Goal: Task Accomplishment & Management: Complete application form

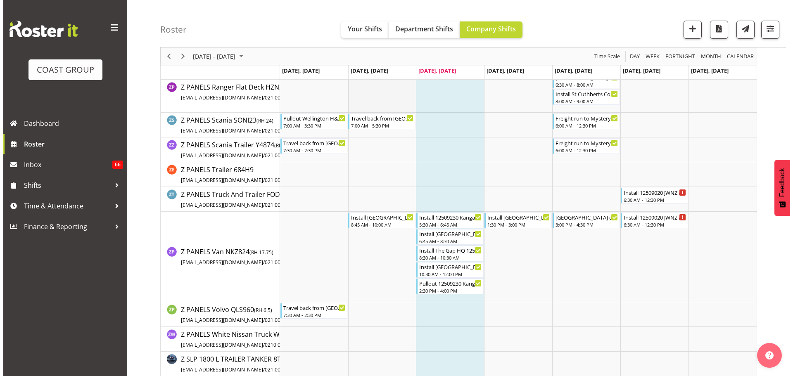
scroll to position [4665, 0]
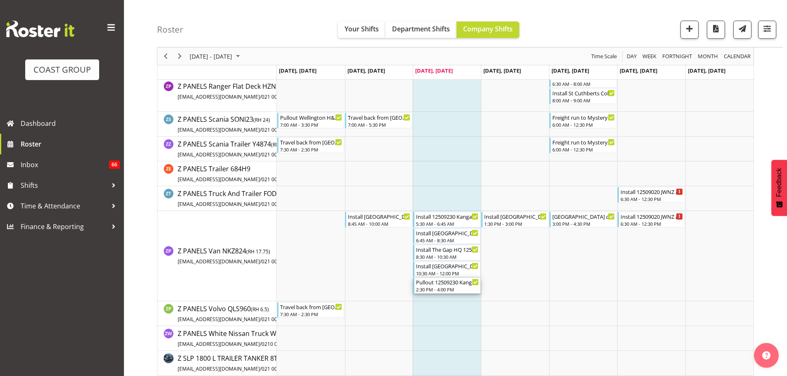
click at [457, 287] on div "2:30 PM - 4:00 PM" at bounding box center [447, 289] width 63 height 7
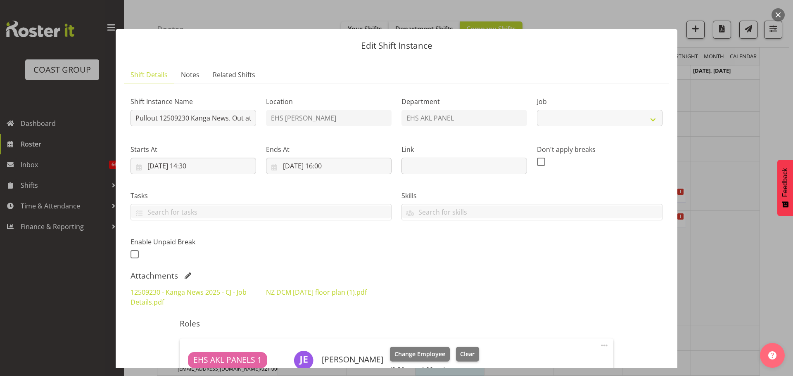
select select "10228"
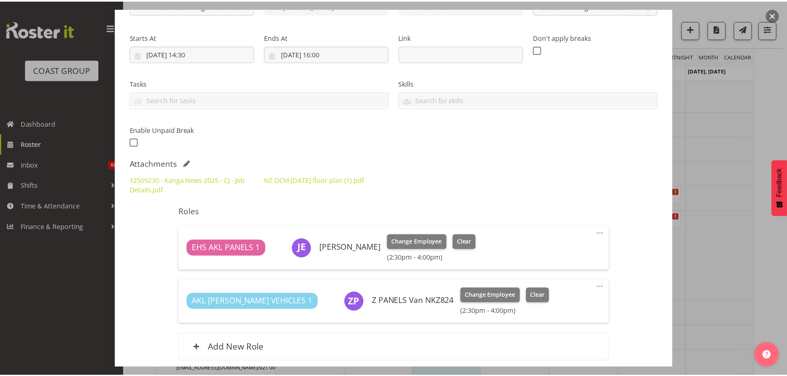
scroll to position [180, 0]
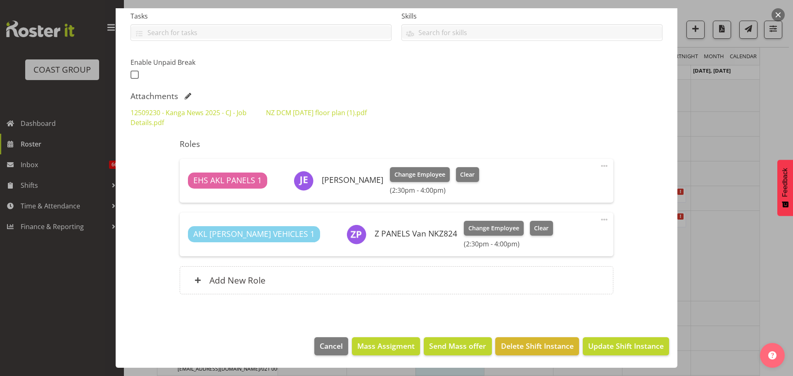
click at [711, 284] on div at bounding box center [396, 188] width 793 height 376
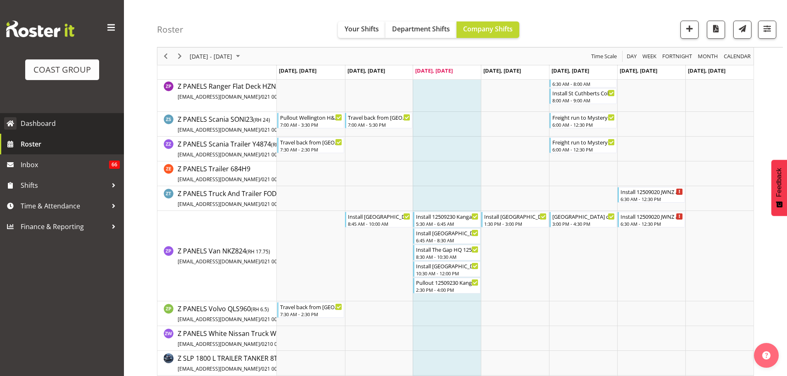
click at [51, 122] on span "Dashboard" at bounding box center [70, 123] width 99 height 12
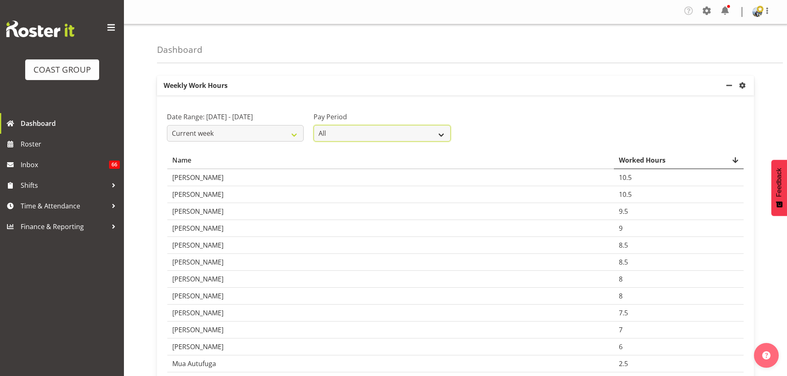
click at [383, 136] on select "All SLP LTD EHS LTD DW LTD VEHICLES Carlton Events Hamilton 120 Limited Welling…" at bounding box center [381, 133] width 137 height 17
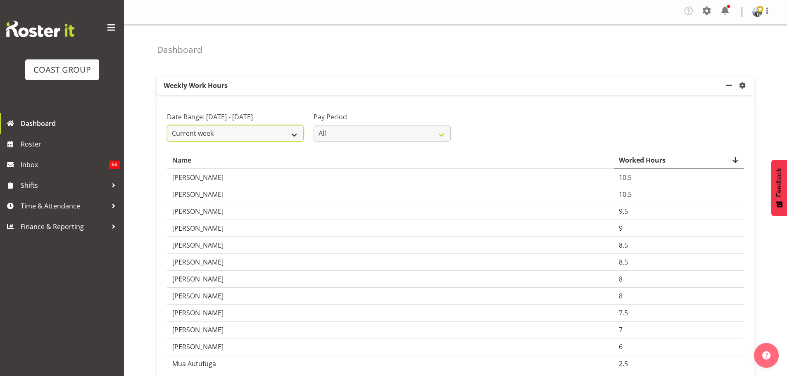
click at [239, 142] on select "Current week Last week Current Month Last Month Last 30 days" at bounding box center [235, 133] width 137 height 17
select select "last_week"
click at [167, 135] on select "Current week Last week Current Month Last Month Last 30 days" at bounding box center [235, 133] width 137 height 17
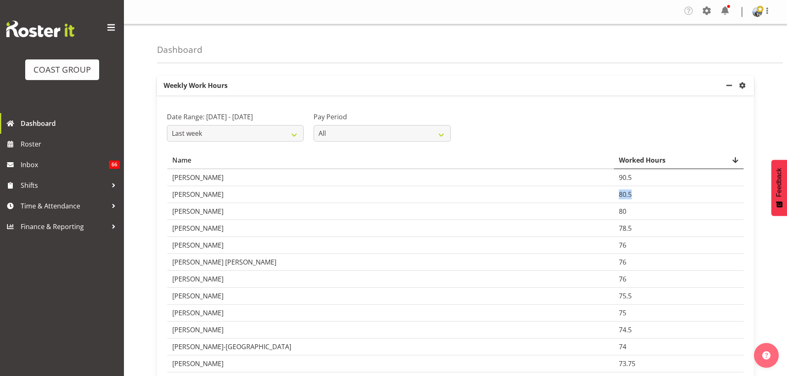
drag, startPoint x: 695, startPoint y: 205, endPoint x: 170, endPoint y: 206, distance: 525.2
click at [170, 203] on tr "Cameron Phillips 80.5" at bounding box center [455, 194] width 576 height 17
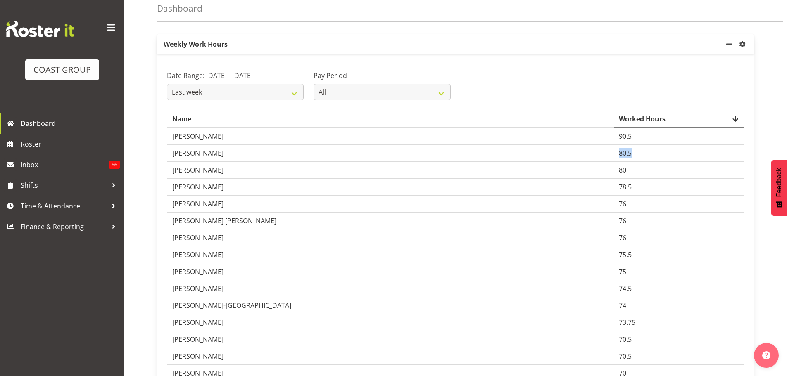
scroll to position [83, 0]
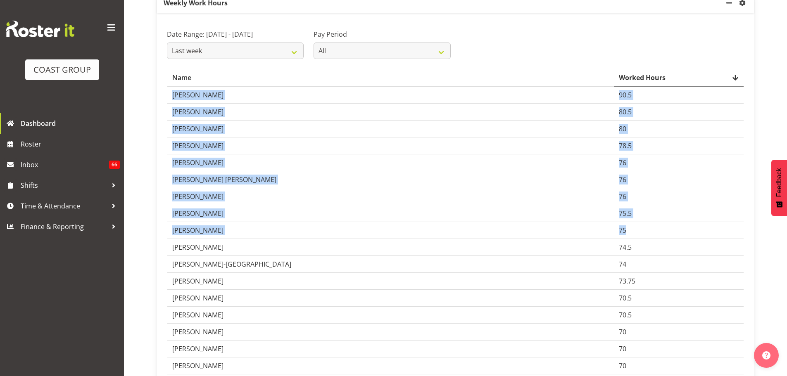
drag, startPoint x: 161, startPoint y: 263, endPoint x: 647, endPoint y: 248, distance: 485.8
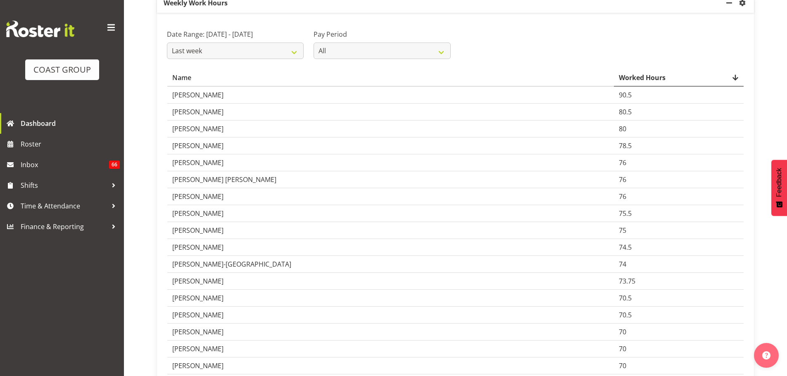
click at [651, 252] on td "74.5" at bounding box center [679, 247] width 130 height 17
drag, startPoint x: 646, startPoint y: 103, endPoint x: 149, endPoint y: 108, distance: 497.5
drag, startPoint x: 169, startPoint y: 138, endPoint x: 637, endPoint y: 145, distance: 467.4
click at [637, 137] on tr "Kade Tiatia 80" at bounding box center [455, 129] width 576 height 17
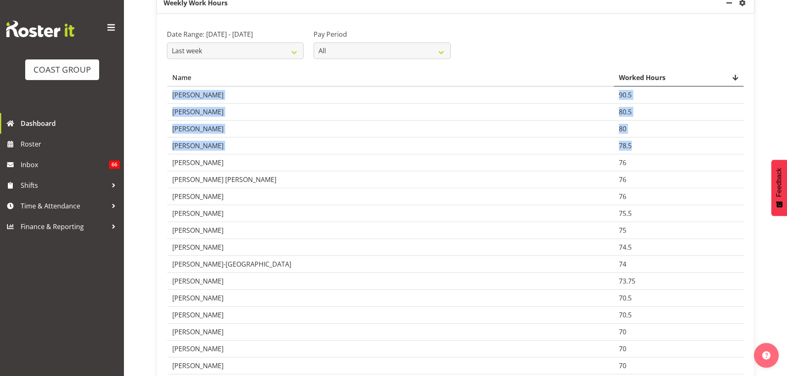
drag, startPoint x: 662, startPoint y: 159, endPoint x: 165, endPoint y: 158, distance: 497.1
click at [571, 137] on td "Kade Tiatia" at bounding box center [390, 129] width 446 height 17
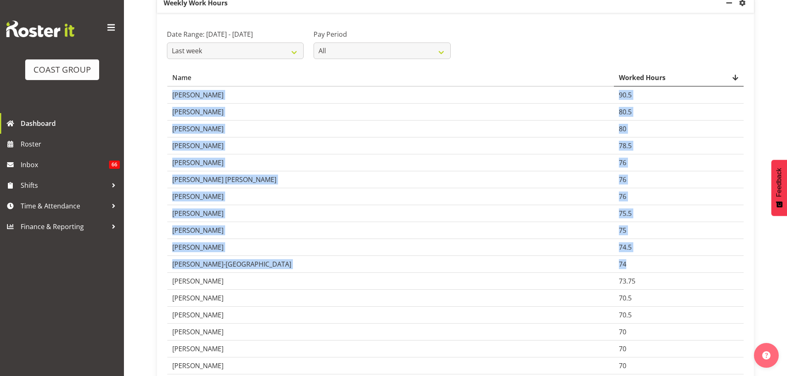
drag, startPoint x: 166, startPoint y: 277, endPoint x: 632, endPoint y: 270, distance: 466.2
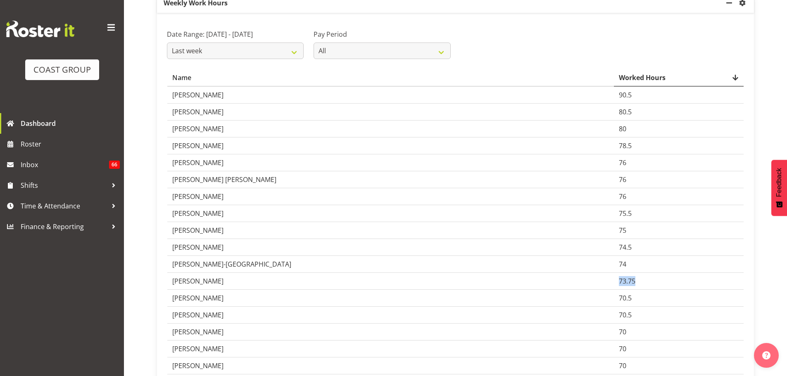
drag, startPoint x: 648, startPoint y: 297, endPoint x: 170, endPoint y: 290, distance: 478.1
click at [170, 290] on tr "Brittany Taylor 73.75" at bounding box center [455, 281] width 576 height 17
drag, startPoint x: 639, startPoint y: 237, endPoint x: 167, endPoint y: 247, distance: 472.0
click at [721, 269] on td "74" at bounding box center [679, 264] width 130 height 17
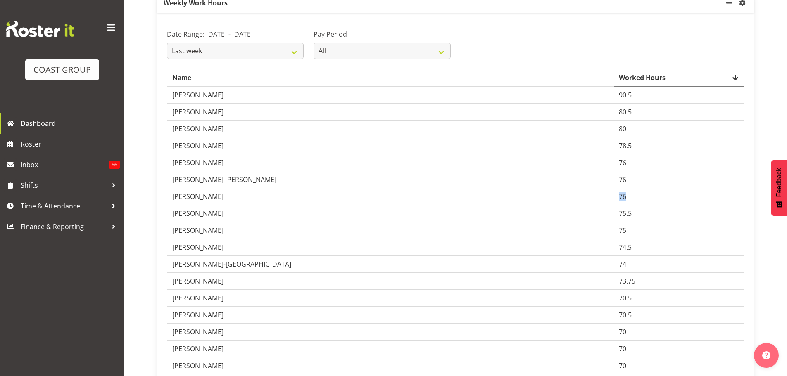
drag, startPoint x: 630, startPoint y: 206, endPoint x: 170, endPoint y: 212, distance: 460.4
click at [170, 205] on tr "Joe Kalantakusuwan 76" at bounding box center [455, 196] width 576 height 17
click at [725, 290] on td "73.75" at bounding box center [679, 281] width 130 height 17
drag, startPoint x: 172, startPoint y: 258, endPoint x: 712, endPoint y: 258, distance: 540.0
click at [712, 256] on tr "Abe Denton 74.5" at bounding box center [455, 247] width 576 height 17
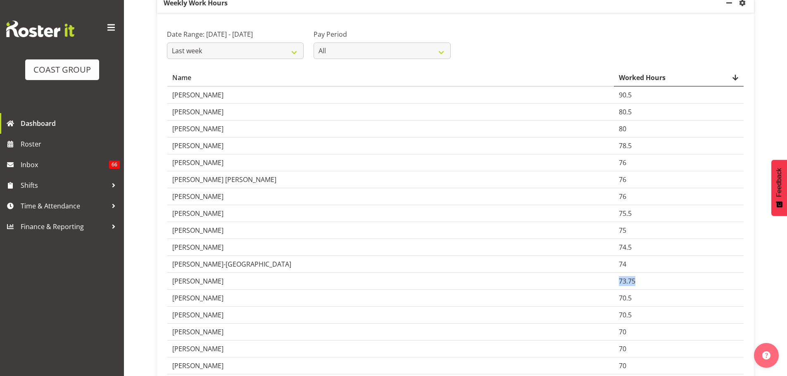
drag, startPoint x: 645, startPoint y: 294, endPoint x: 171, endPoint y: 295, distance: 473.6
click at [171, 290] on tr "Brittany Taylor 73.75" at bounding box center [455, 281] width 576 height 17
click at [79, 204] on span "Time & Attendance" at bounding box center [64, 206] width 87 height 12
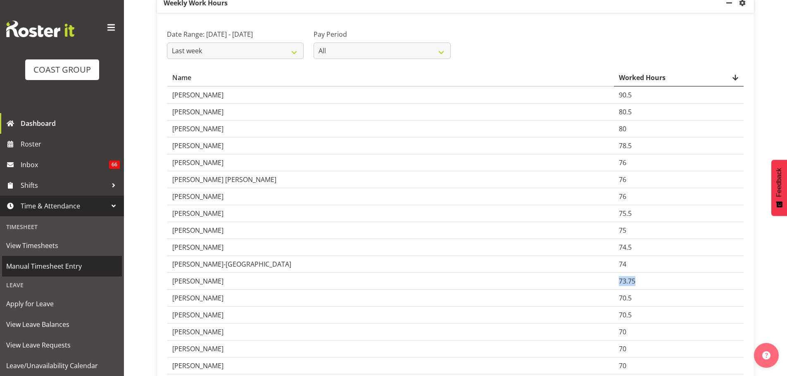
click at [54, 264] on span "Manual Timesheet Entry" at bounding box center [61, 266] width 111 height 12
click at [707, 239] on td "75" at bounding box center [679, 230] width 130 height 17
click at [59, 265] on span "Manual Timesheet Entry" at bounding box center [61, 266] width 111 height 12
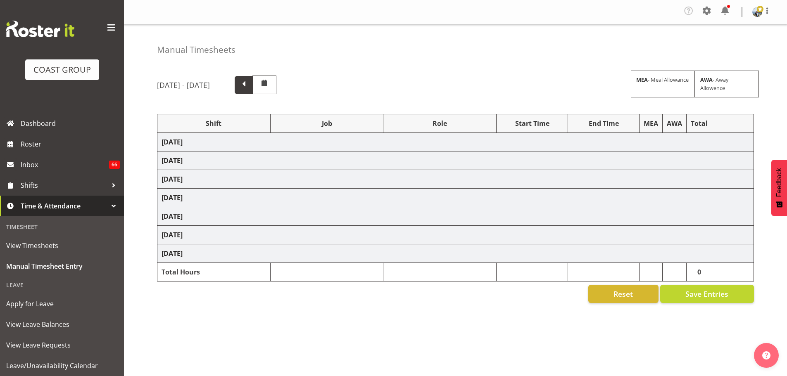
select select "70657"
select select "69"
select select "198"
select select "70657"
select select "69"
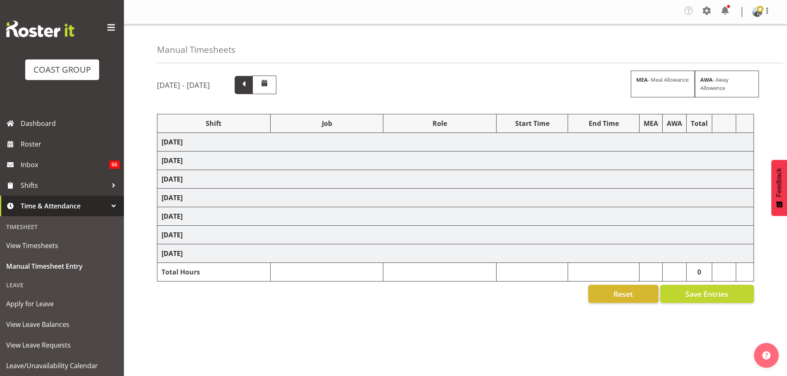
select select "198"
select select "79661"
select select "9139"
select select "190"
select select "70657"
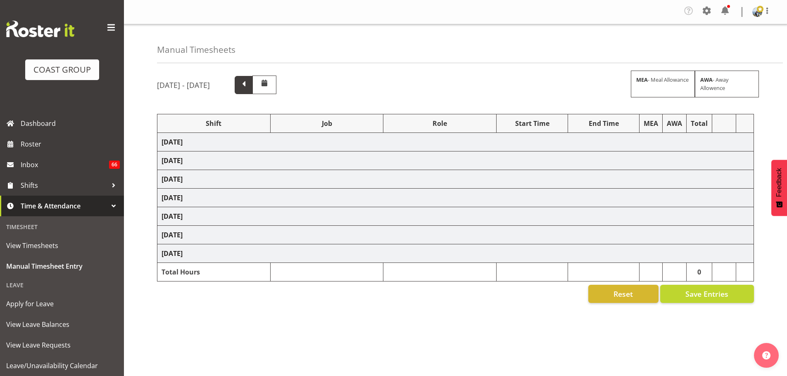
select select "69"
select select "198"
select select "79714"
select select "9050"
select select "188"
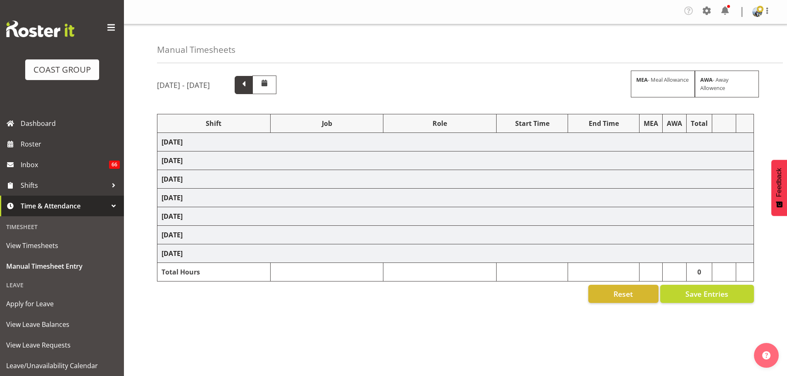
select select "81873"
select select "10509"
select select "188"
select select "66518"
select select "9139"
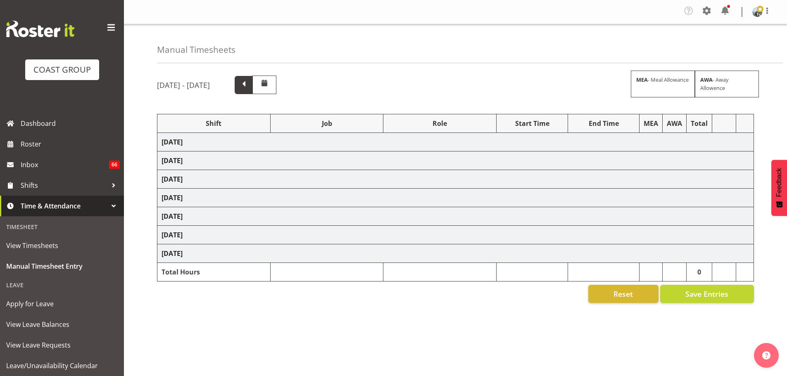
select select "190"
select select "70657"
select select "69"
select select "198"
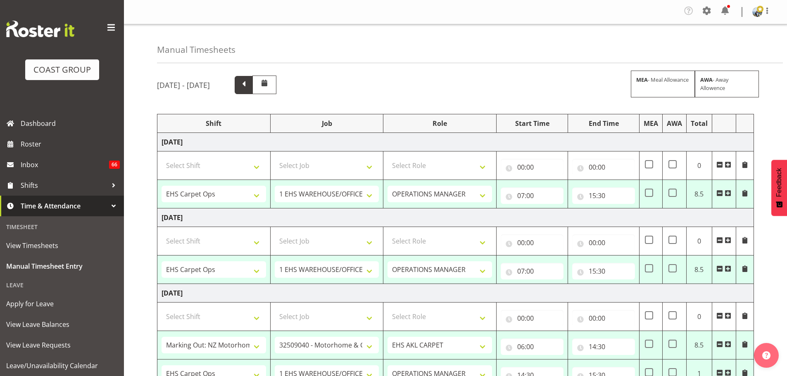
click at [249, 87] on span at bounding box center [243, 84] width 11 height 11
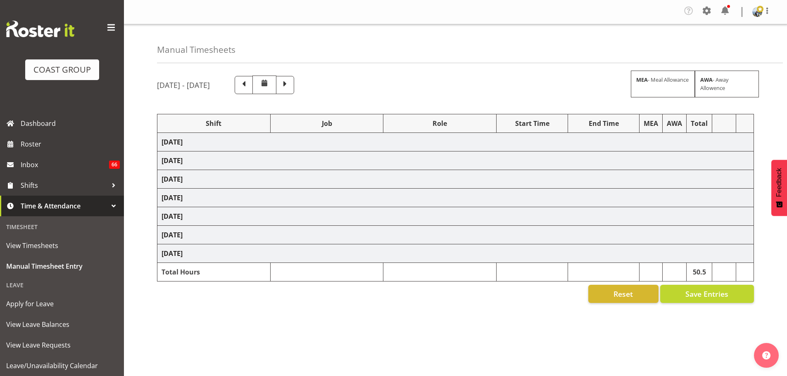
select select "70657"
select select "69"
select select "198"
select select "70657"
select select "69"
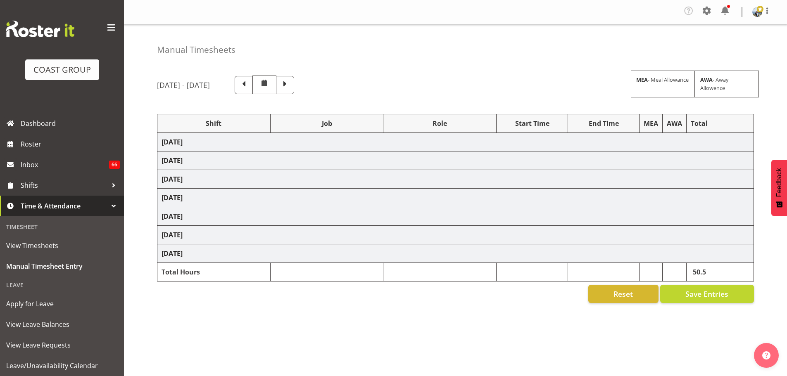
select select "198"
select select "79590"
select select "8575"
select select "190"
select select "70657"
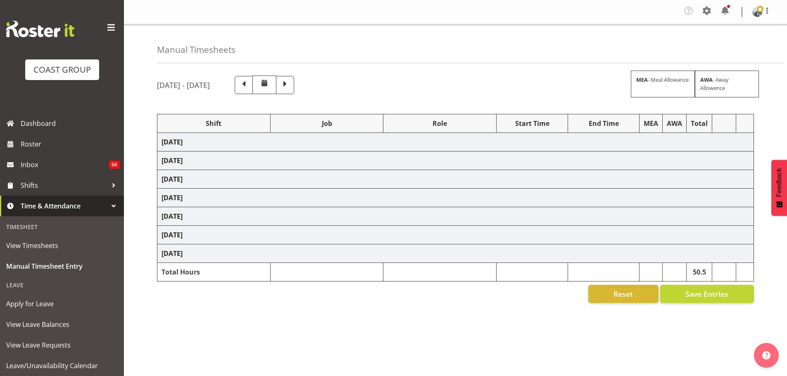
select select "69"
select select "198"
select select "78044"
select select "9932"
select select "190"
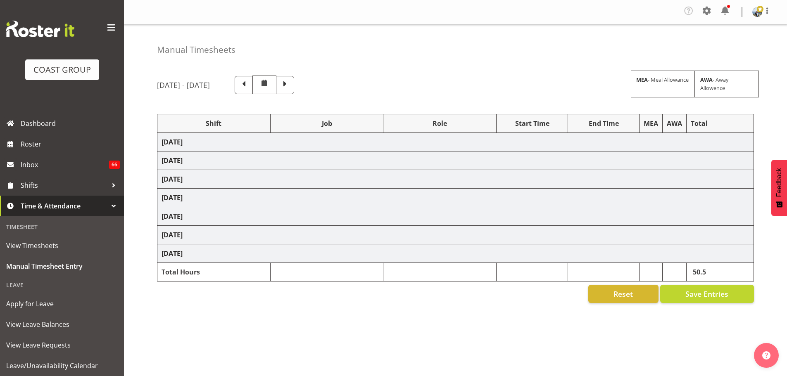
select select "81087"
select select "8575"
select select "190"
select select "70657"
select select "69"
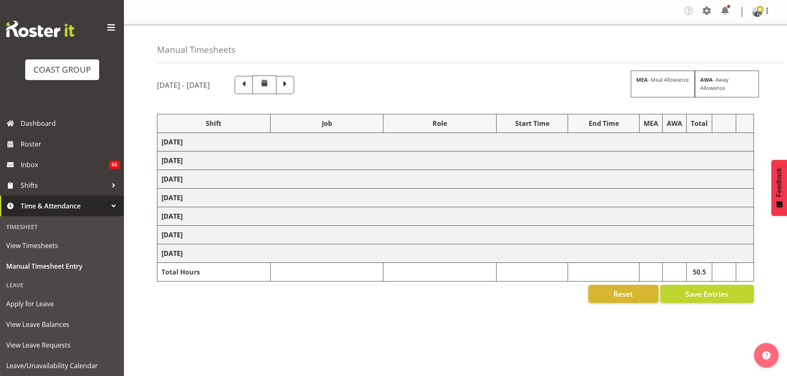
select select "190"
select select "68491"
select select "9237"
select select "190"
select select "68491"
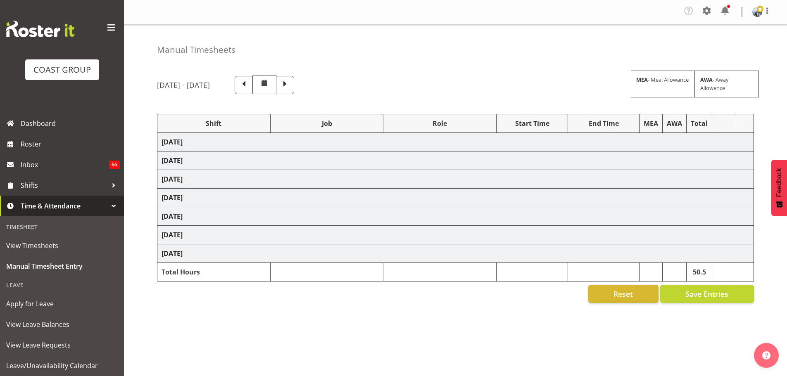
select select "9237"
select select "190"
select select "68491"
select select "9237"
select select "190"
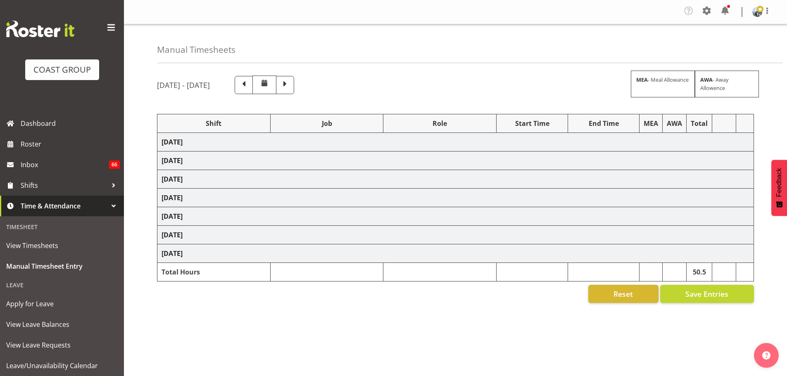
select select "70657"
select select "69"
select select "198"
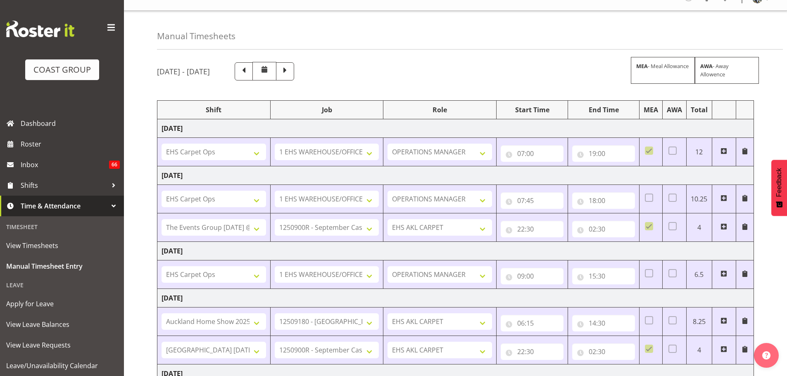
scroll to position [5, 0]
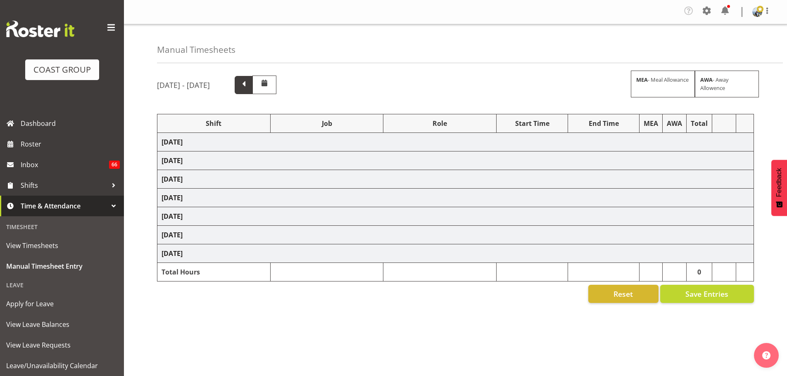
click at [249, 85] on span at bounding box center [243, 84] width 11 height 11
select select "70657"
select select "69"
select select "198"
select select "70657"
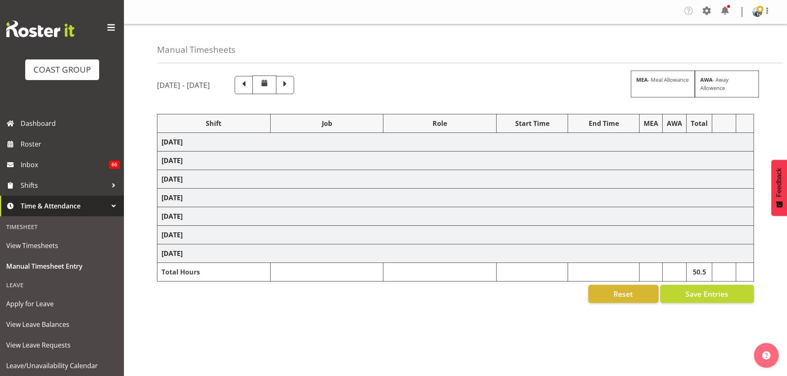
select select "69"
select select "198"
select select "79590"
select select "8575"
select select "190"
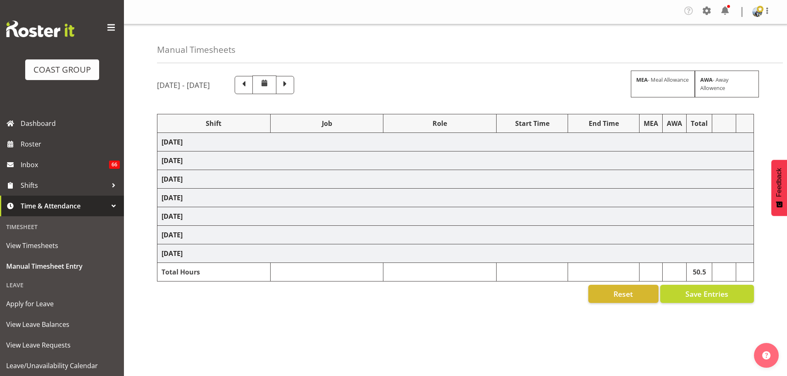
select select "70657"
select select "69"
select select "198"
select select "78044"
select select "9932"
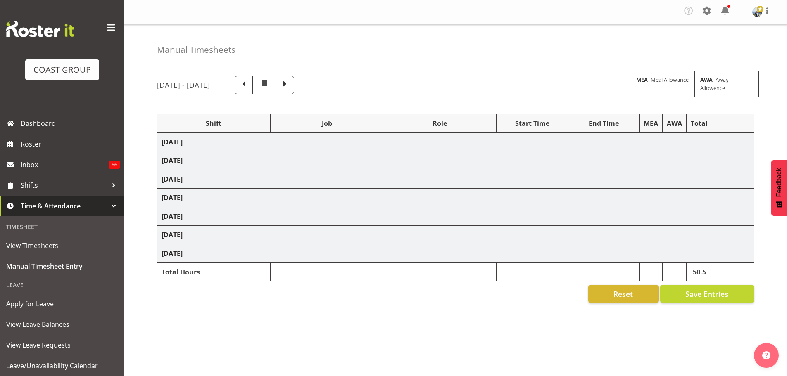
select select "190"
select select "81087"
select select "8575"
select select "190"
select select "70657"
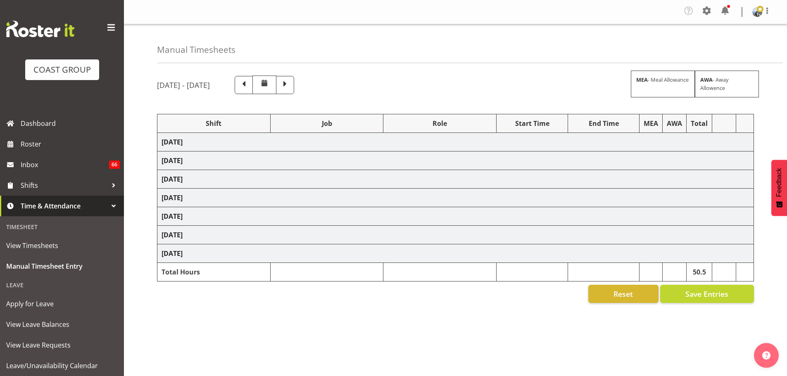
select select "69"
select select "190"
select select "68491"
select select "9237"
select select "190"
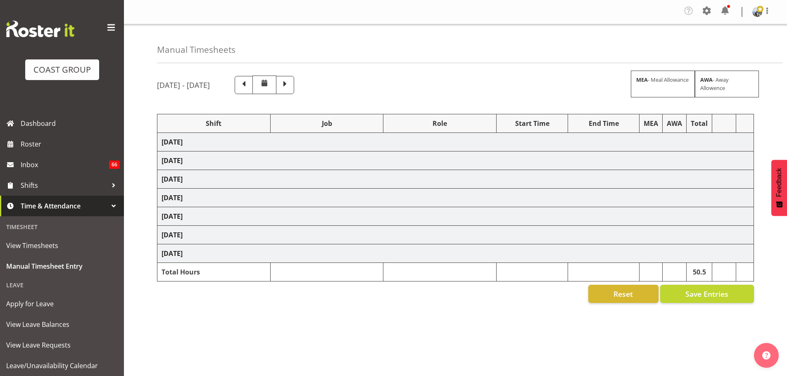
select select "68491"
select select "9237"
select select "190"
select select "68491"
select select "9237"
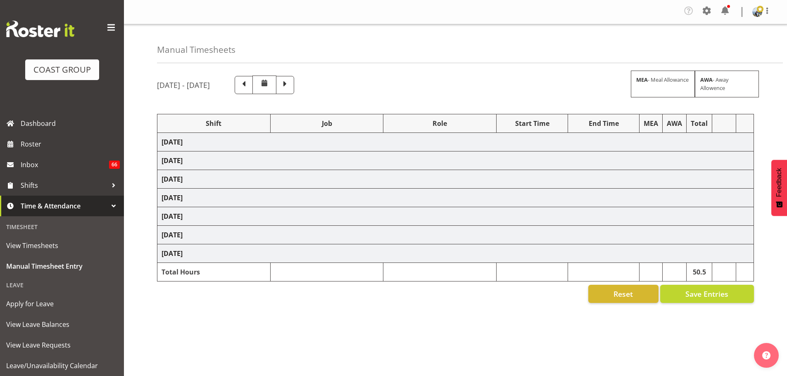
select select "190"
select select "70657"
select select "69"
select select "198"
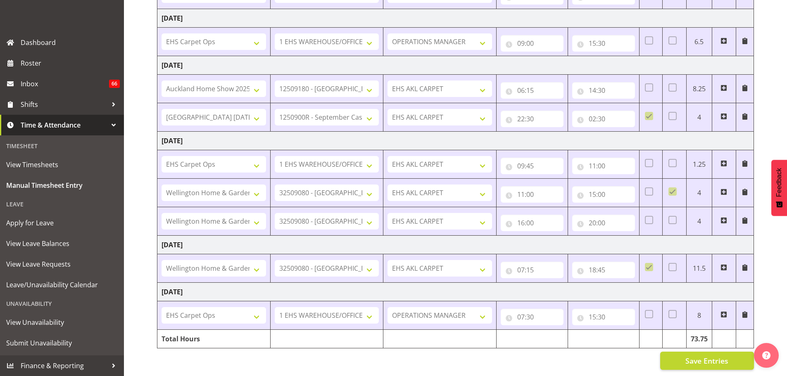
scroll to position [253, 0]
